Goal: Task Accomplishment & Management: Use online tool/utility

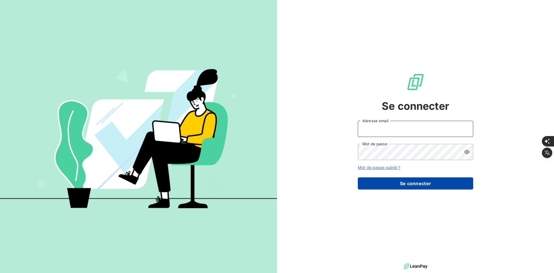
type input "[PERSON_NAME][EMAIL_ADDRESS][DOMAIN_NAME]"
click at [382, 188] on button "Se connecter" at bounding box center [415, 183] width 115 height 12
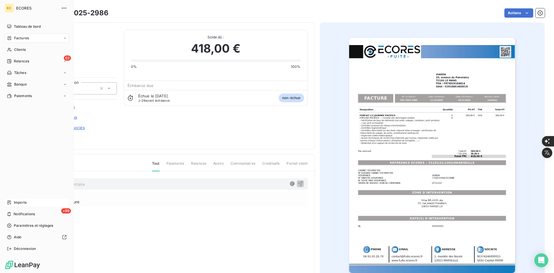
click at [14, 204] on span "Imports" at bounding box center [20, 202] width 13 height 5
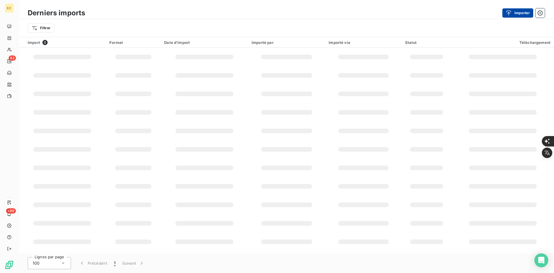
click at [515, 13] on button "Importer" at bounding box center [517, 12] width 31 height 9
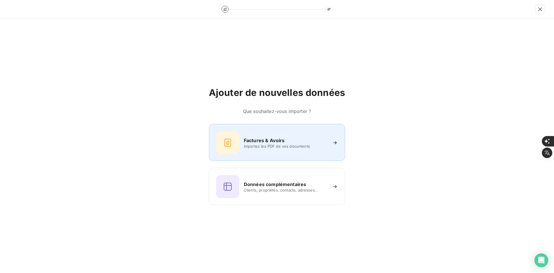
click at [295, 154] on div "Factures & Avoirs Importez les PDF de vos documents" at bounding box center [277, 142] width 122 height 23
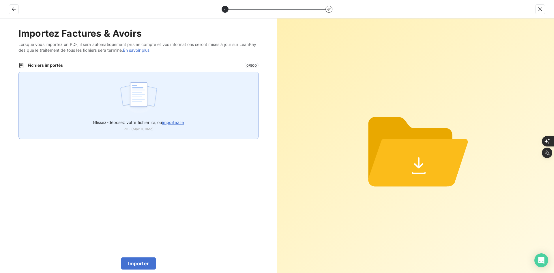
click at [212, 109] on div "Glissez-déposez votre fichier ici, ou importez le PDF (Max 100Mo)" at bounding box center [138, 105] width 240 height 67
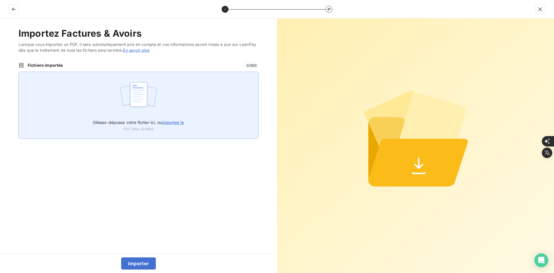
type input "C:\fakepath\FEF-2025-2987.pdf"
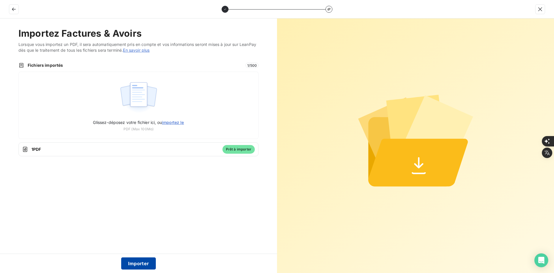
click at [139, 264] on button "Importer" at bounding box center [138, 263] width 35 height 12
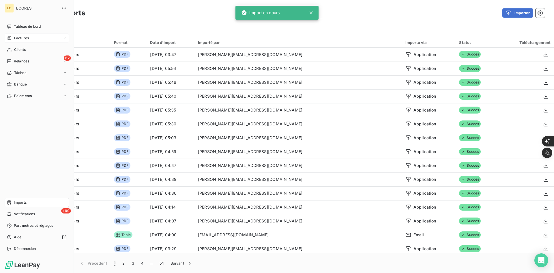
click at [11, 37] on icon at bounding box center [9, 38] width 5 height 5
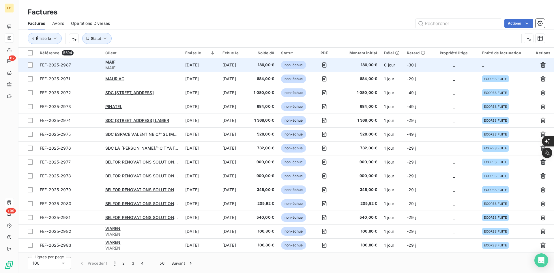
click at [438, 68] on td "_" at bounding box center [453, 65] width 49 height 14
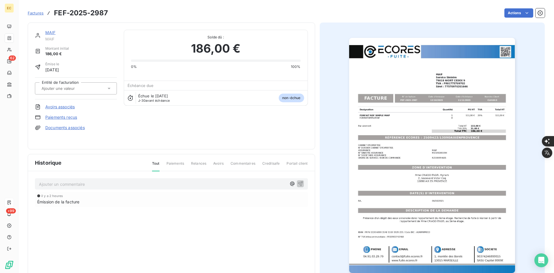
click at [92, 84] on div at bounding box center [76, 88] width 82 height 12
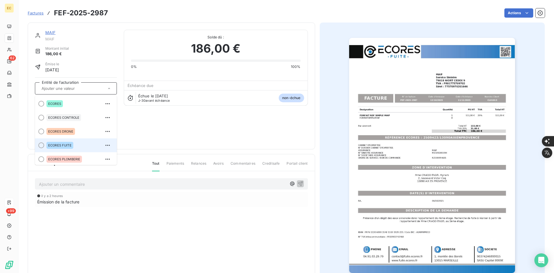
click at [70, 143] on div "ECORES FUITE" at bounding box center [59, 145] width 27 height 7
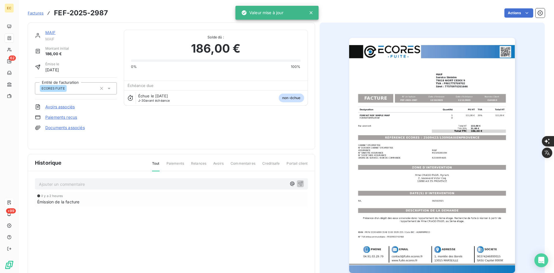
click at [74, 127] on link "Documents associés" at bounding box center [65, 128] width 40 height 6
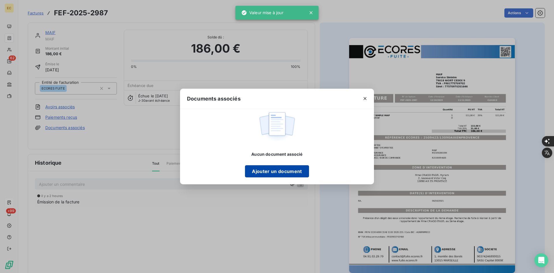
click at [288, 171] on button "Ajouter un document" at bounding box center [277, 171] width 64 height 12
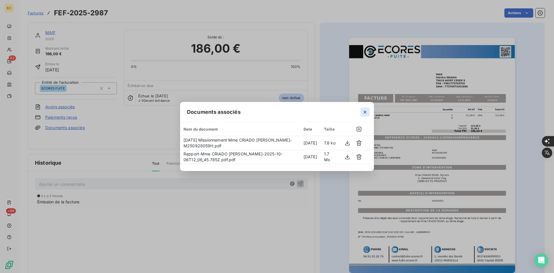
click at [363, 111] on icon "button" at bounding box center [365, 112] width 6 height 6
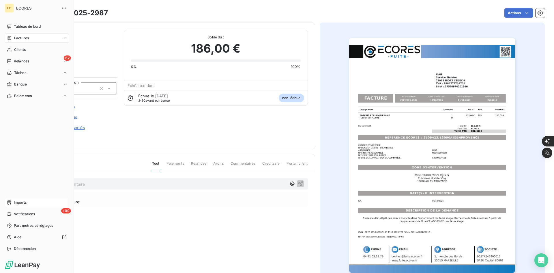
click at [16, 198] on div "Imports" at bounding box center [37, 202] width 64 height 9
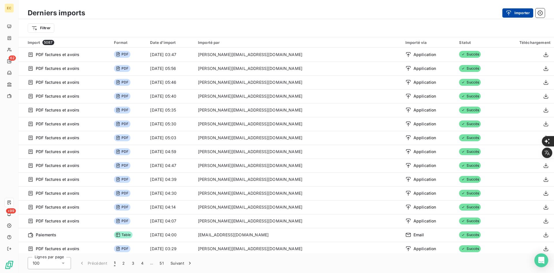
click at [520, 11] on button "Importer" at bounding box center [517, 12] width 31 height 9
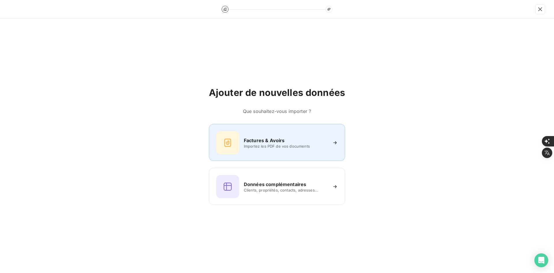
click at [244, 142] on h6 "Factures & Avoirs" at bounding box center [264, 140] width 41 height 7
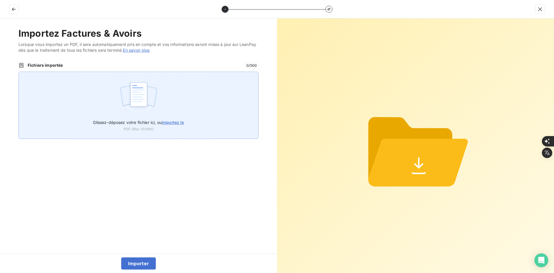
click at [199, 110] on div "Glissez-déposez votre fichier ici, ou importez le PDF (Max 100Mo)" at bounding box center [138, 105] width 240 height 67
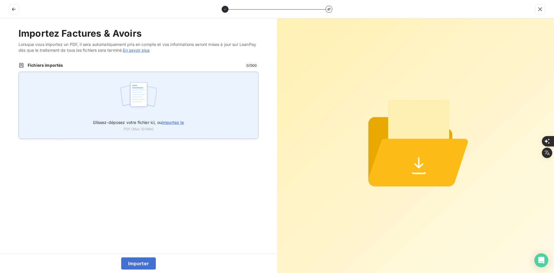
type input "C:\fakepath\FEF-2025-2988.pdf"
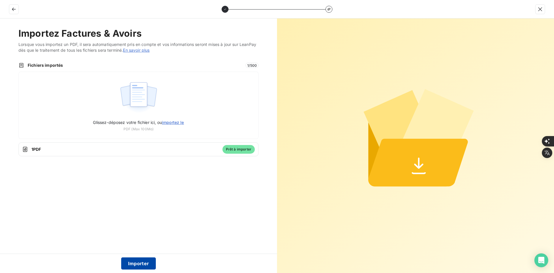
click at [132, 267] on button "Importer" at bounding box center [138, 263] width 35 height 12
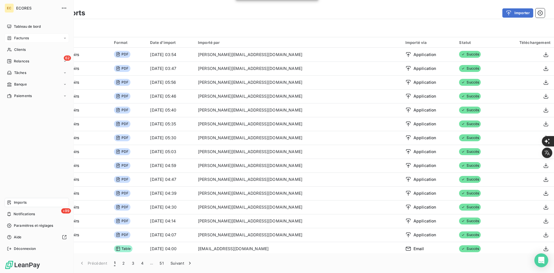
click at [15, 37] on span "Factures" at bounding box center [21, 37] width 15 height 5
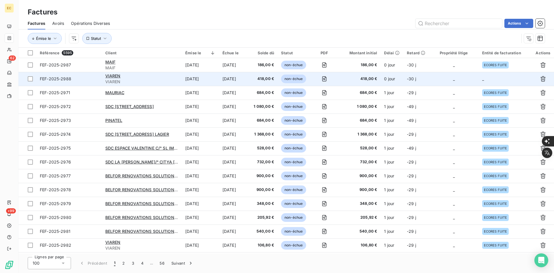
click at [446, 83] on td "_" at bounding box center [453, 79] width 49 height 14
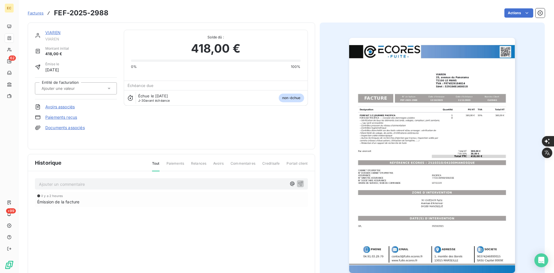
drag, startPoint x: 102, startPoint y: 85, endPoint x: 96, endPoint y: 94, distance: 10.2
click at [102, 85] on div at bounding box center [73, 89] width 66 height 8
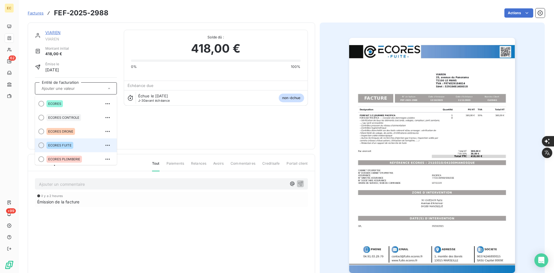
click at [79, 141] on div "ECORES FUITE" at bounding box center [79, 145] width 66 height 9
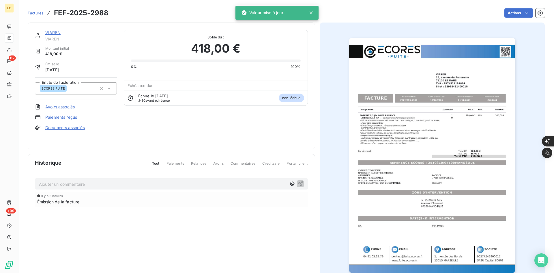
click at [82, 128] on link "Documents associés" at bounding box center [65, 128] width 40 height 6
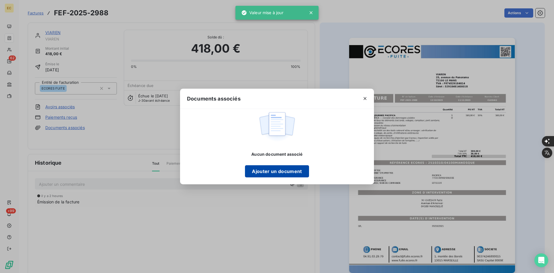
click at [281, 171] on button "Ajouter un document" at bounding box center [277, 171] width 64 height 12
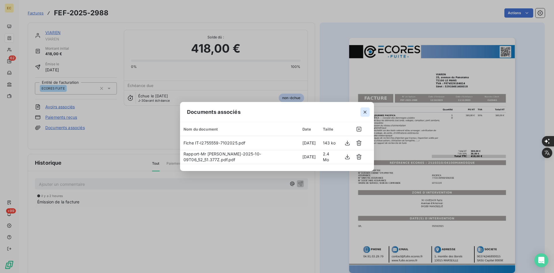
click at [367, 111] on icon "button" at bounding box center [365, 112] width 6 height 6
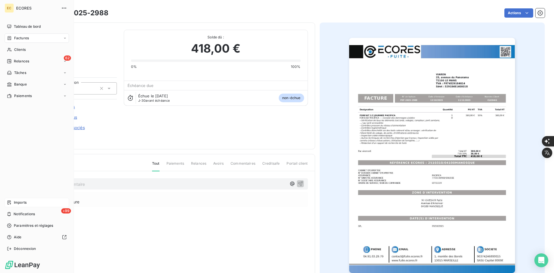
click at [21, 201] on span "Imports" at bounding box center [20, 202] width 13 height 5
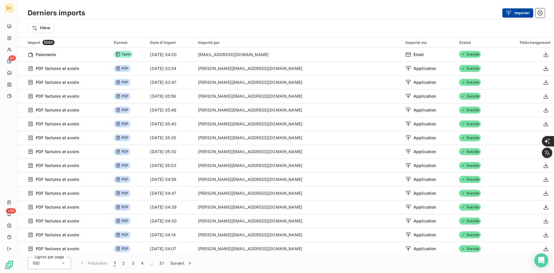
click at [514, 9] on button "Importer" at bounding box center [517, 12] width 31 height 9
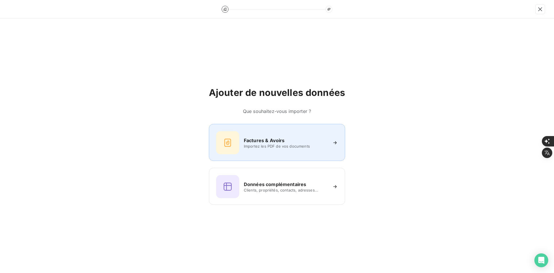
click at [231, 139] on icon at bounding box center [227, 143] width 7 height 8
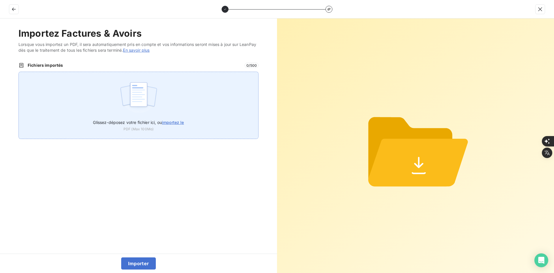
click at [149, 96] on img at bounding box center [138, 97] width 38 height 37
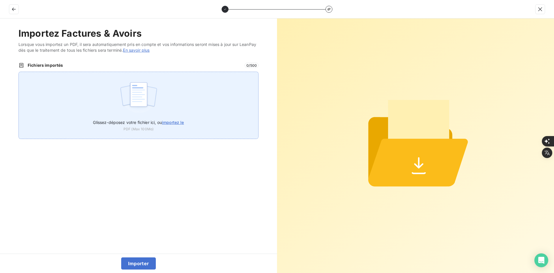
type input "C:\fakepath\FEF-2025-2989.pdf"
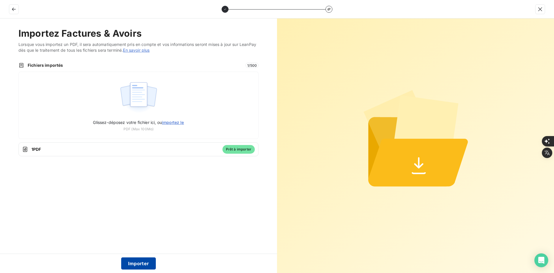
click at [137, 260] on button "Importer" at bounding box center [138, 263] width 35 height 12
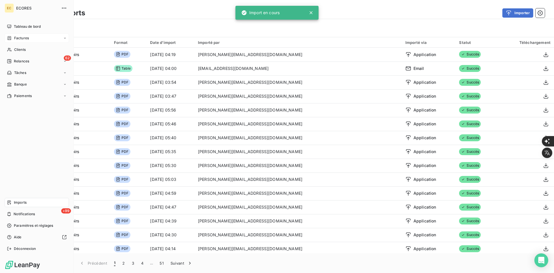
click at [9, 36] on icon at bounding box center [9, 38] width 5 height 5
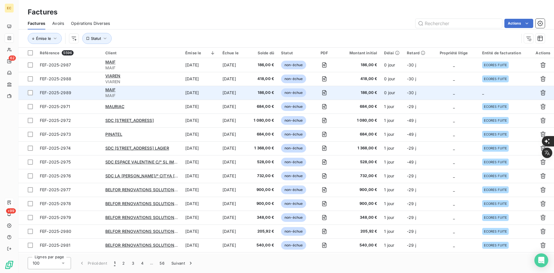
click at [429, 98] on td "_" at bounding box center [453, 93] width 49 height 14
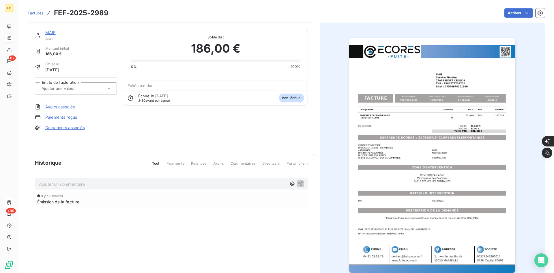
click at [90, 92] on div at bounding box center [76, 88] width 82 height 12
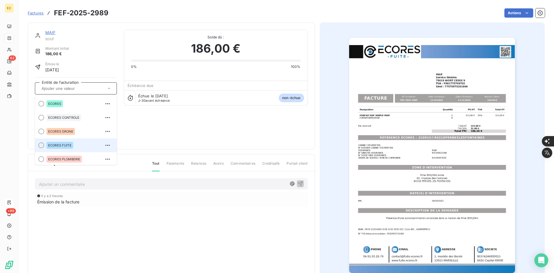
click at [64, 141] on div "ECORES FUITE" at bounding box center [79, 145] width 66 height 9
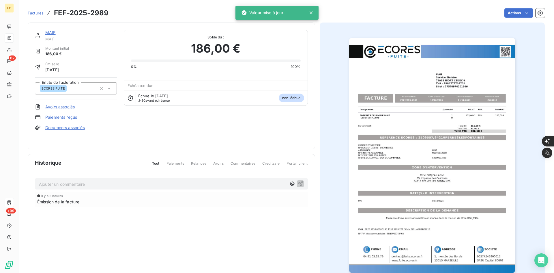
click at [74, 126] on link "Documents associés" at bounding box center [65, 128] width 40 height 6
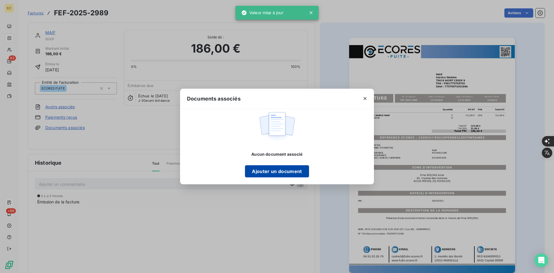
click at [287, 171] on button "Ajouter un document" at bounding box center [277, 171] width 64 height 12
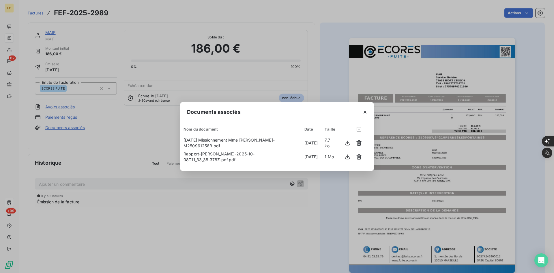
drag, startPoint x: 365, startPoint y: 113, endPoint x: 312, endPoint y: 81, distance: 61.8
click at [365, 113] on icon "button" at bounding box center [365, 112] width 6 height 6
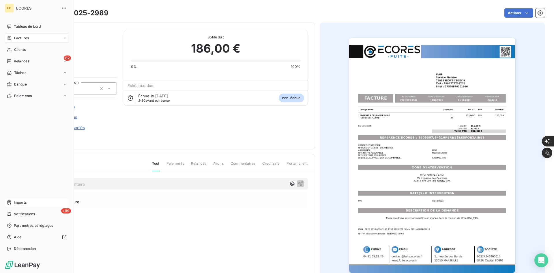
click at [16, 201] on span "Imports" at bounding box center [20, 202] width 13 height 5
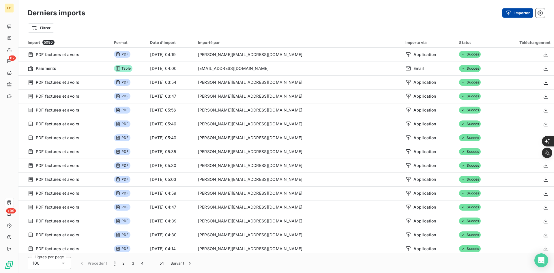
click at [514, 12] on div "button" at bounding box center [510, 13] width 9 height 6
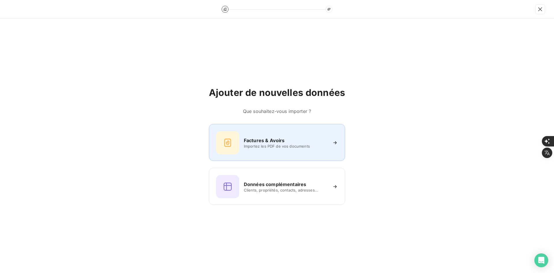
click at [287, 155] on div "Factures & Avoirs Importez les PDF de vos documents" at bounding box center [277, 142] width 136 height 37
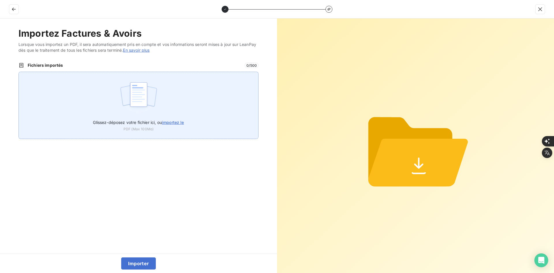
click at [138, 97] on img at bounding box center [138, 97] width 38 height 37
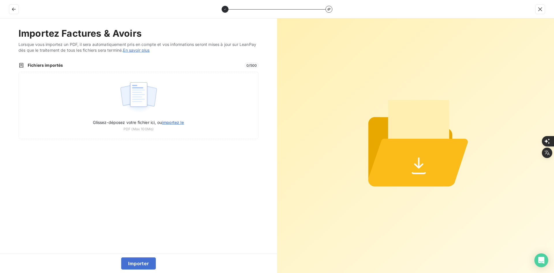
type input "C:\fakepath\FEF-2025-2990.pdf"
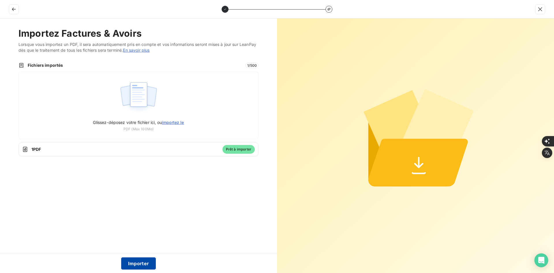
click at [141, 261] on button "Importer" at bounding box center [138, 263] width 35 height 12
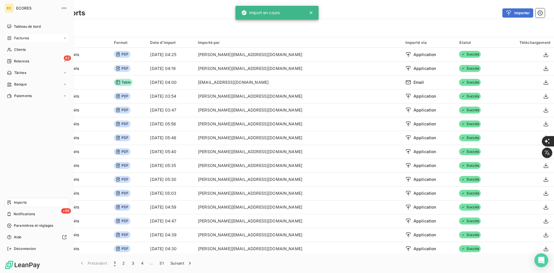
click at [11, 38] on icon at bounding box center [9, 38] width 5 height 5
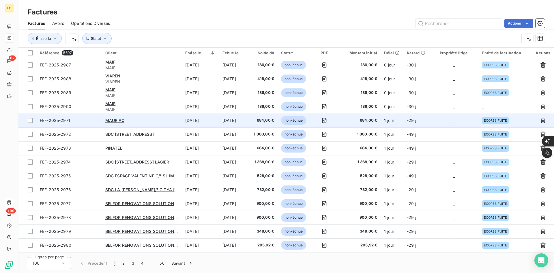
click at [387, 115] on td "1 jour" at bounding box center [392, 120] width 23 height 14
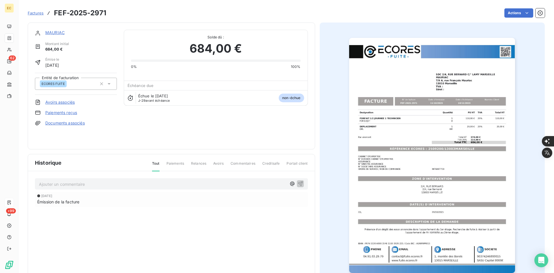
click at [39, 13] on span "Factures" at bounding box center [36, 13] width 16 height 5
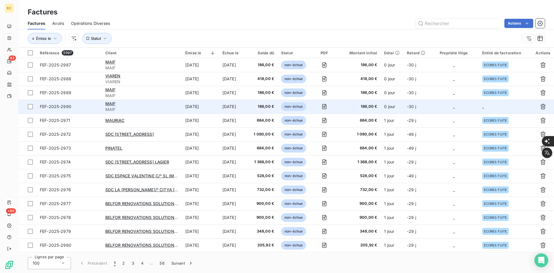
click at [453, 109] on span "_" at bounding box center [454, 106] width 2 height 5
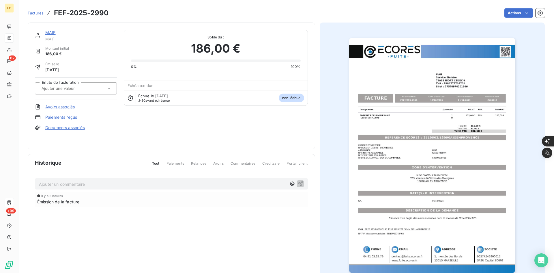
drag, startPoint x: 108, startPoint y: 92, endPoint x: 100, endPoint y: 94, distance: 7.9
click at [107, 92] on div at bounding box center [76, 88] width 82 height 12
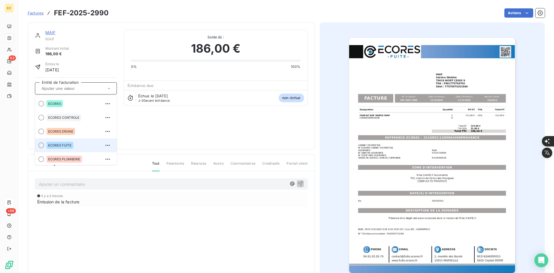
click at [75, 142] on div "ECORES FUITE" at bounding box center [79, 145] width 66 height 9
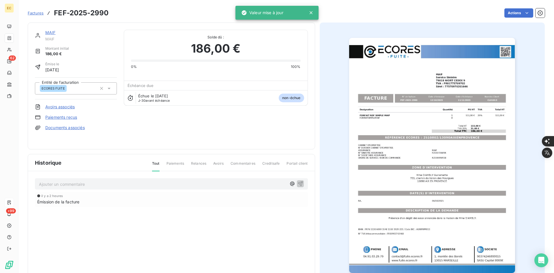
click at [76, 127] on link "Documents associés" at bounding box center [65, 128] width 40 height 6
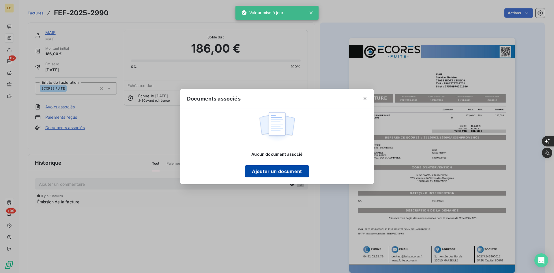
click at [254, 169] on button "Ajouter un document" at bounding box center [277, 171] width 64 height 12
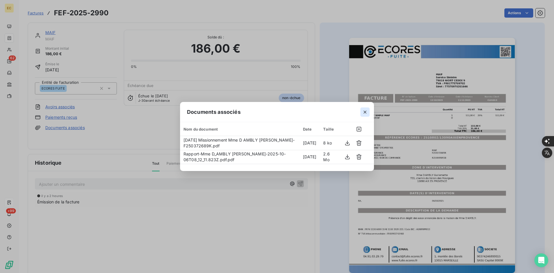
click at [367, 113] on icon "button" at bounding box center [365, 112] width 6 height 6
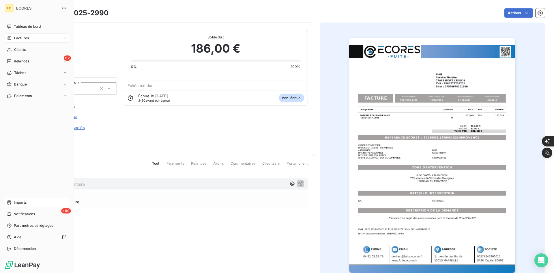
click at [14, 200] on span "Imports" at bounding box center [20, 202] width 13 height 5
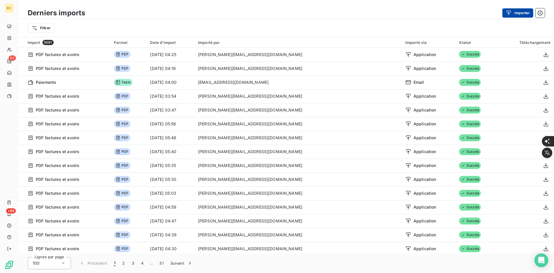
click at [512, 12] on div "button" at bounding box center [510, 13] width 9 height 6
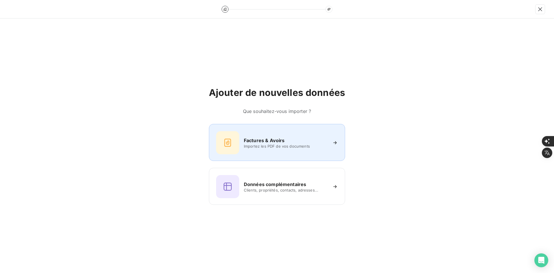
click at [279, 137] on h6 "Factures & Avoirs" at bounding box center [264, 140] width 41 height 7
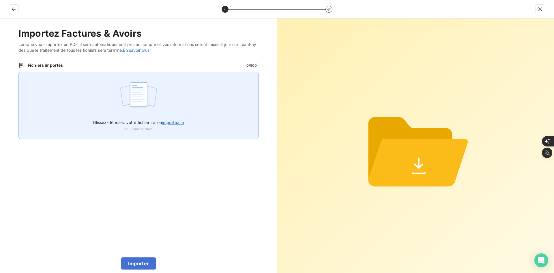
click at [158, 97] on img at bounding box center [138, 97] width 38 height 37
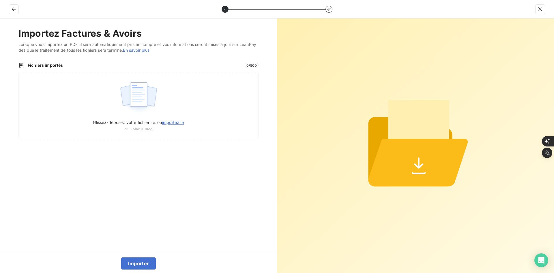
type input "C:\fakepath\FEF-2025-2991.pdf"
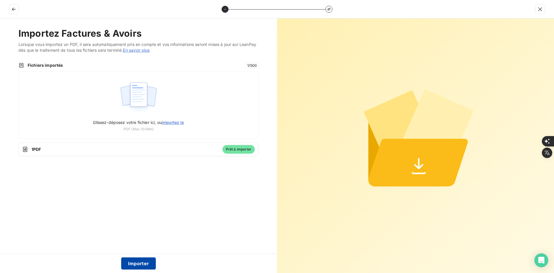
click at [140, 264] on button "Importer" at bounding box center [138, 263] width 35 height 12
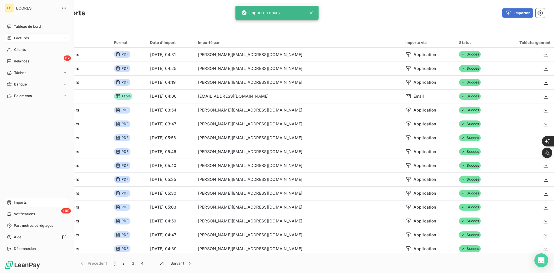
click at [15, 37] on span "Factures" at bounding box center [21, 37] width 15 height 5
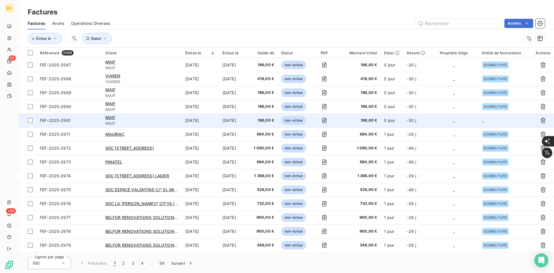
click at [382, 119] on td "0 jour" at bounding box center [392, 120] width 23 height 14
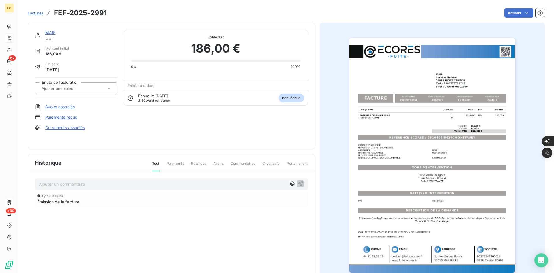
click at [86, 130] on div "Documents associés" at bounding box center [76, 128] width 82 height 6
click at [84, 130] on link "Documents associés" at bounding box center [65, 128] width 40 height 6
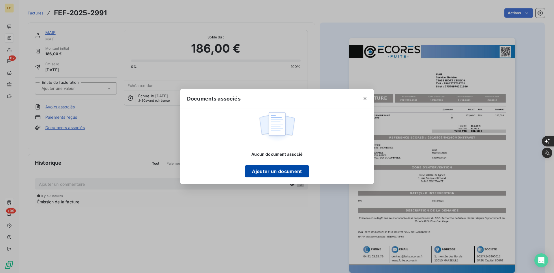
click at [270, 175] on button "Ajouter un document" at bounding box center [277, 171] width 64 height 12
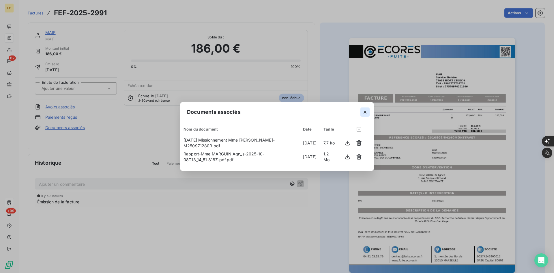
click at [367, 114] on icon "button" at bounding box center [365, 112] width 6 height 6
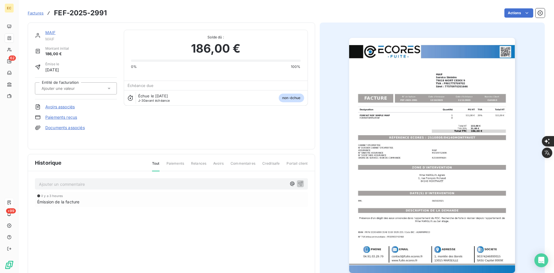
click at [92, 89] on div at bounding box center [73, 89] width 66 height 8
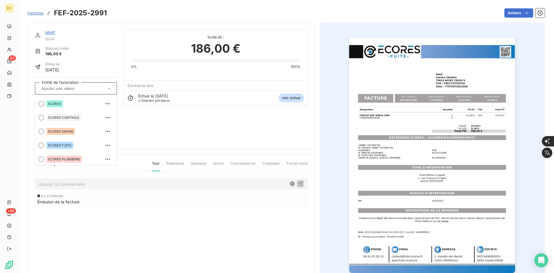
click at [81, 141] on div "ECORES FUITE" at bounding box center [79, 145] width 66 height 9
